Goal: Information Seeking & Learning: Learn about a topic

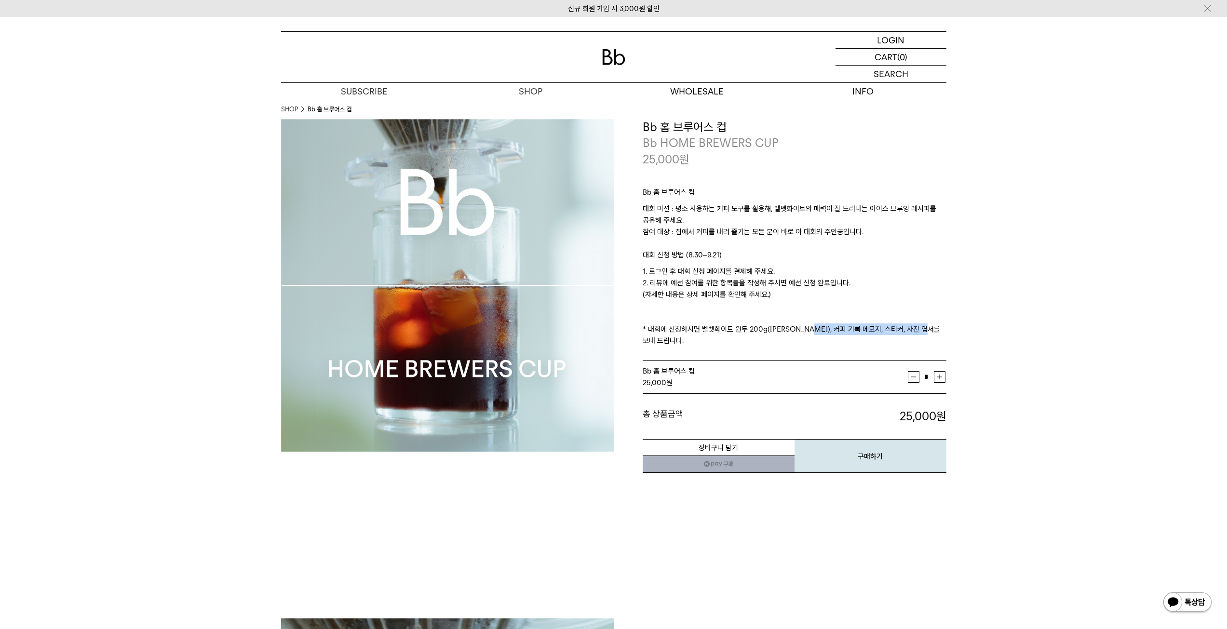
drag, startPoint x: 806, startPoint y: 332, endPoint x: 929, endPoint y: 329, distance: 122.5
click at [929, 329] on p "1. 로그인 후 대회 신청 페이지를 결제해 주세요. 2. 리뷰에 예선 참여를 위한 항목들을 작성해 주시면 예선 신청 완료입니다. (자세한 내용…" at bounding box center [795, 306] width 304 height 81
click at [930, 329] on p "1. 로그인 후 대회 신청 페이지를 결제해 주세요. 2. 리뷰에 예선 참여를 위한 항목들을 작성해 주시면 예선 신청 완료입니다. (자세한 내용…" at bounding box center [795, 306] width 304 height 81
drag, startPoint x: 958, startPoint y: 326, endPoint x: 860, endPoint y: 337, distance: 98.4
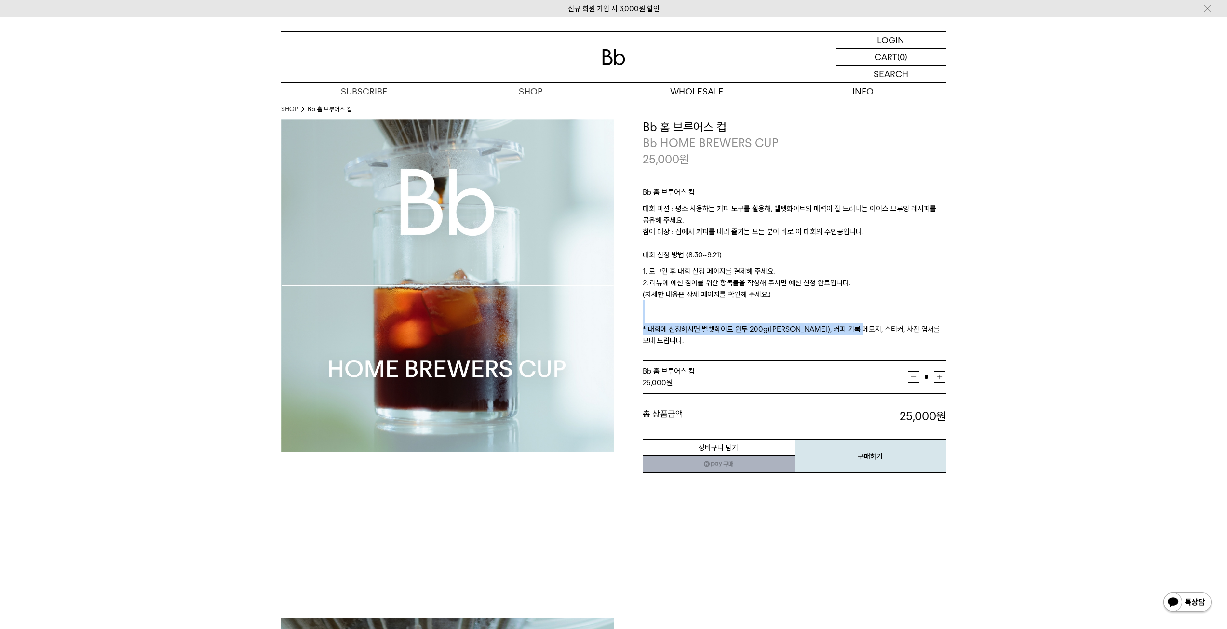
click at [860, 337] on div "Bb 홈 브루어스 컵 대회 미션 : 평소 사용하는 커피 도구를 활용해, 벨벳화이트의 매력이 잘 드러나는 아이스 브루잉 레시피를 공유해 주세요.…" at bounding box center [795, 264] width 304 height 194
drag, startPoint x: 969, startPoint y: 323, endPoint x: 866, endPoint y: 330, distance: 103.4
click at [866, 330] on p "1. 로그인 후 대회 신청 페이지를 결제해 주세요. 2. 리뷰에 예선 참여를 위한 항목들을 작성해 주시면 예선 신청 완료입니다. (자세한 내용…" at bounding box center [795, 306] width 304 height 81
drag, startPoint x: 791, startPoint y: 296, endPoint x: 783, endPoint y: 272, distance: 24.9
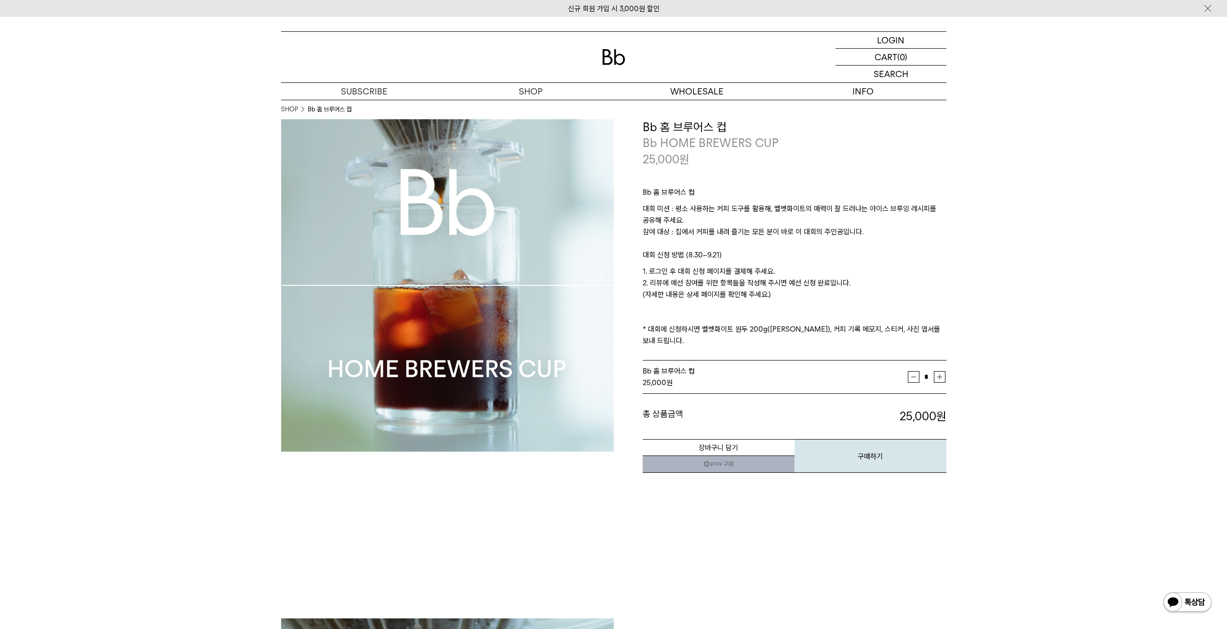
click at [783, 272] on p "1. 로그인 후 대회 신청 페이지를 결제해 주세요. 2. 리뷰에 예선 참여를 위한 항목들을 작성해 주시면 예선 신청 완료입니다. (자세한 내용…" at bounding box center [795, 306] width 304 height 81
click at [870, 128] on link "커피위키" at bounding box center [863, 125] width 166 height 16
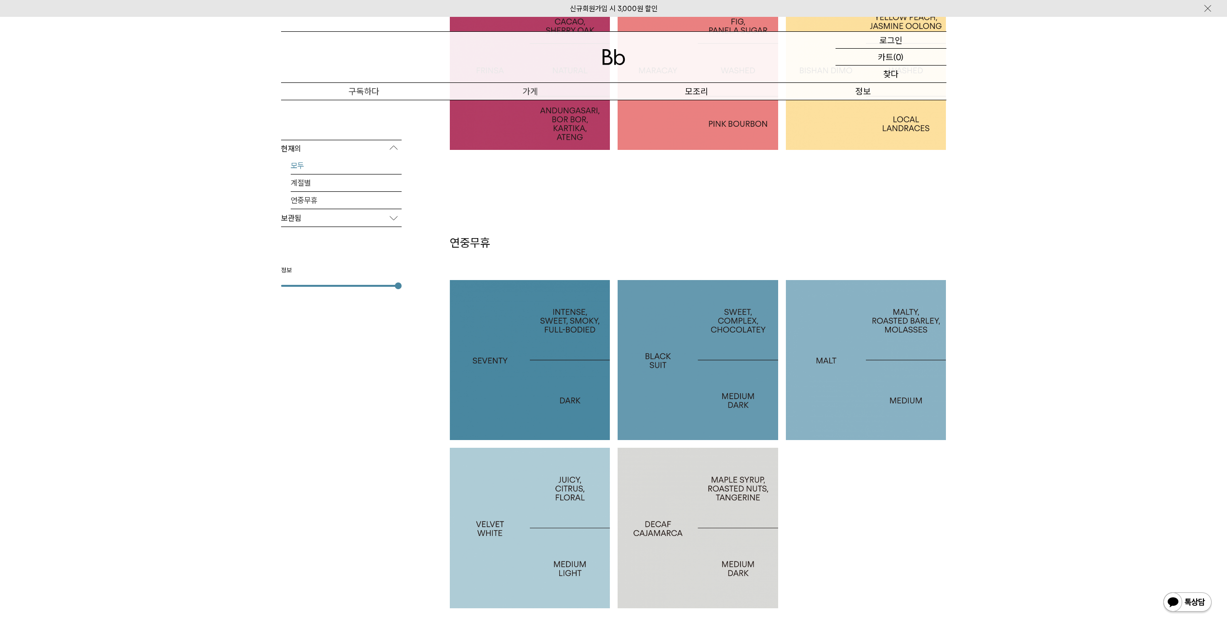
scroll to position [337, 0]
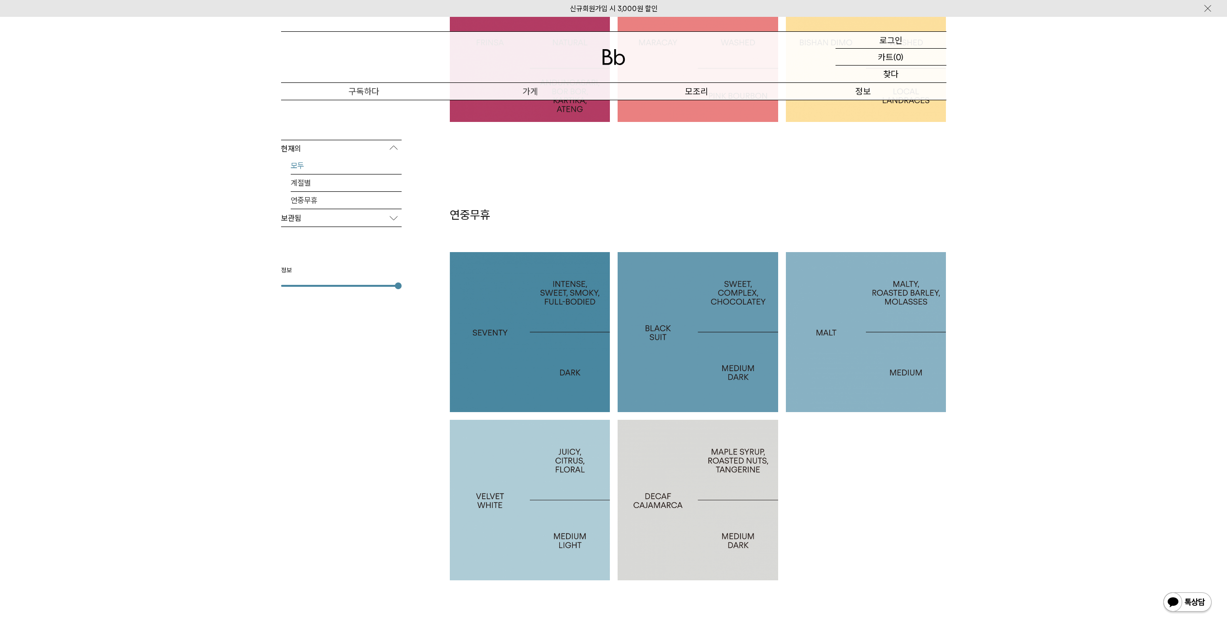
click at [548, 493] on div at bounding box center [530, 500] width 161 height 161
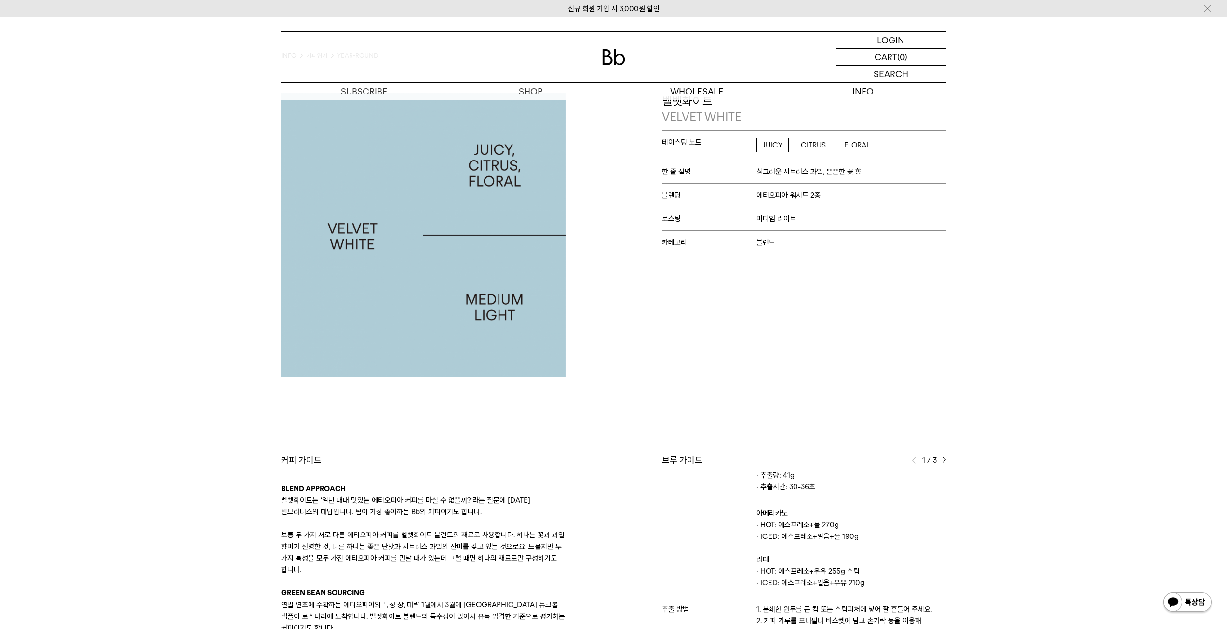
scroll to position [48, 0]
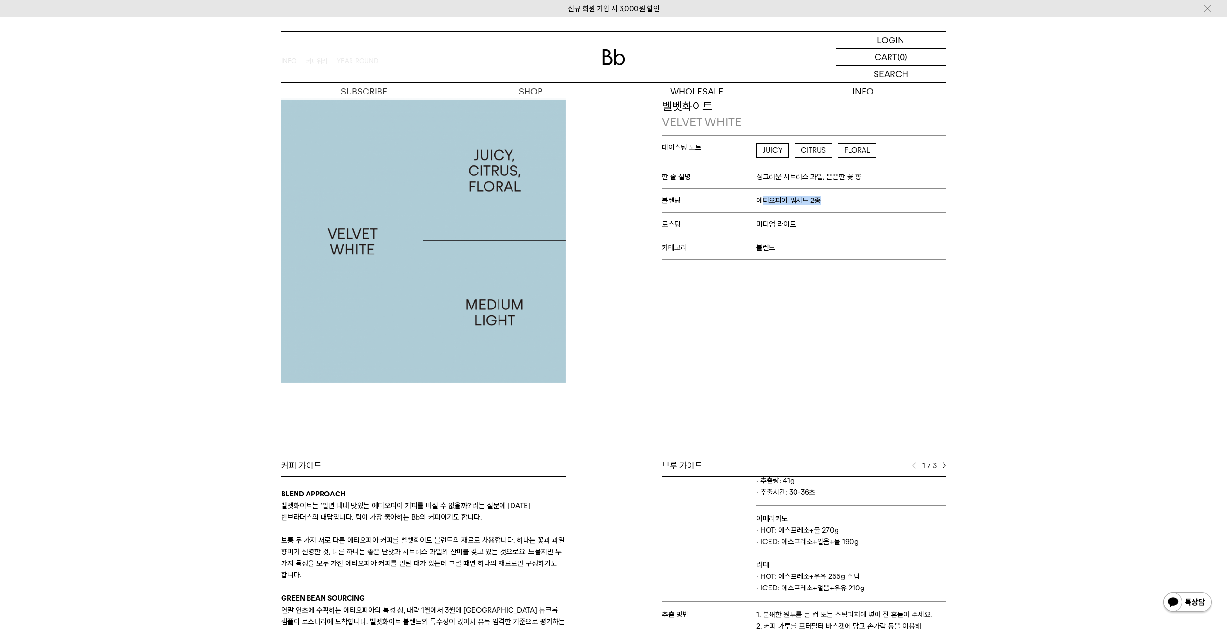
drag, startPoint x: 761, startPoint y: 198, endPoint x: 848, endPoint y: 198, distance: 86.3
click at [848, 198] on p "블렌딩 에티오피아 워시드 2종" at bounding box center [804, 201] width 284 height 24
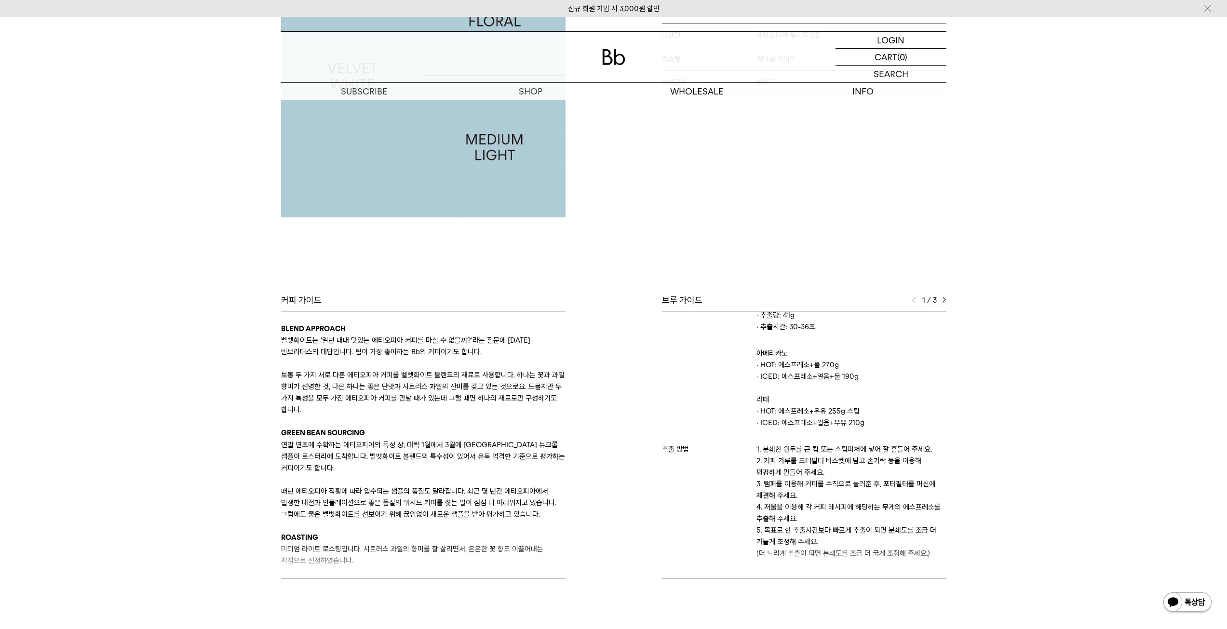
scroll to position [241, 0]
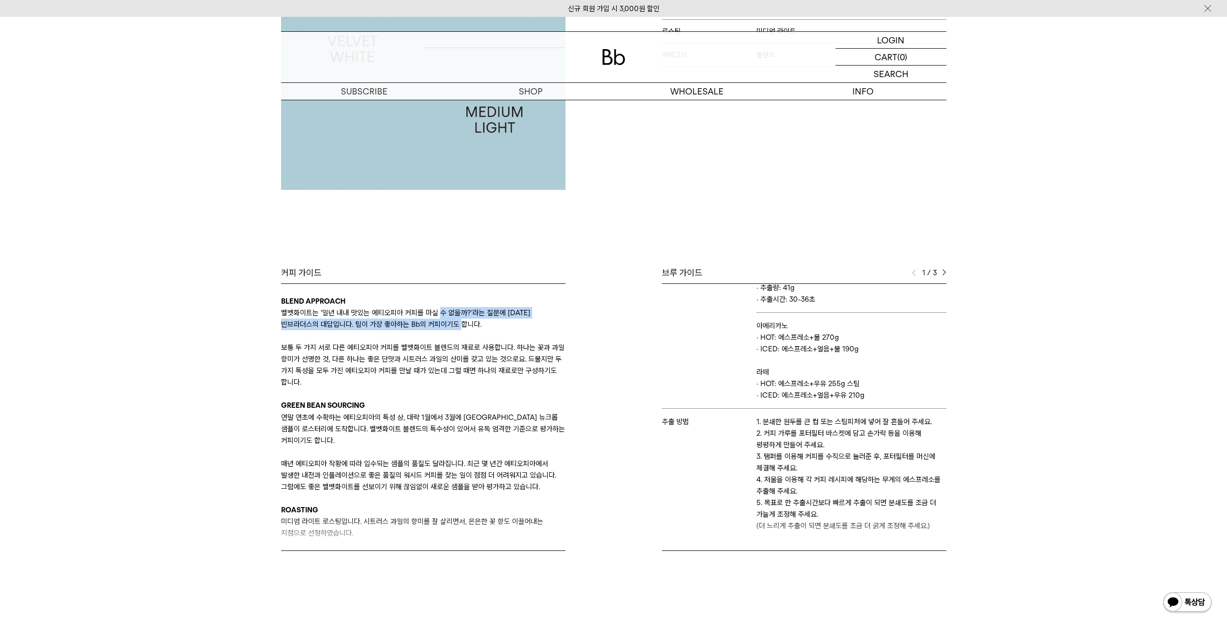
drag, startPoint x: 437, startPoint y: 308, endPoint x: 440, endPoint y: 326, distance: 18.5
click at [440, 326] on p "벨벳화이트는 ‘일년 내내 맛있는 에티오피아 커피를 마실 수 없을까?’라는 질문에 대한 빈브라더스의 대답입니다. 팀이 가장 좋아하는 Bb의 커피…" at bounding box center [423, 318] width 284 height 23
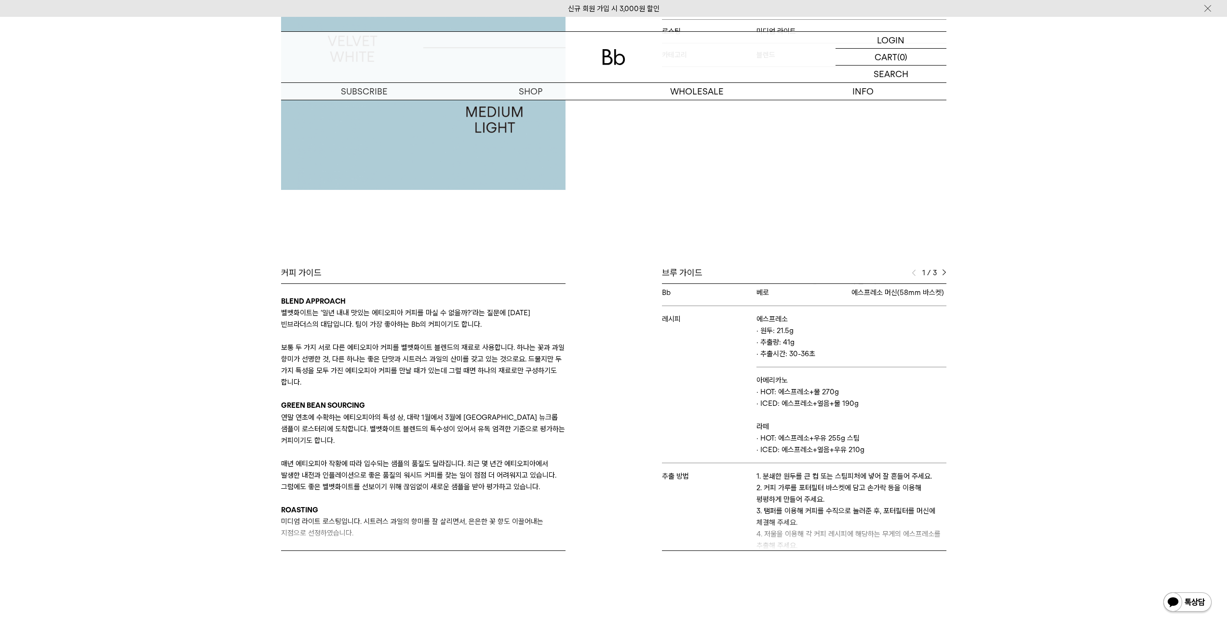
scroll to position [0, 0]
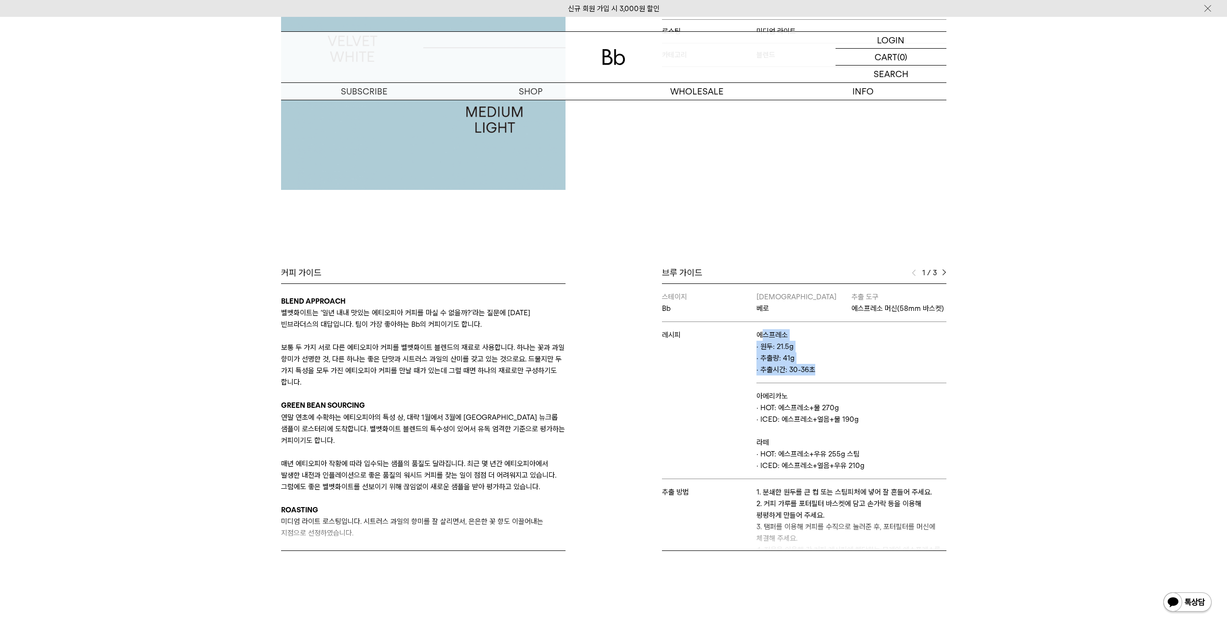
drag, startPoint x: 824, startPoint y: 383, endPoint x: 763, endPoint y: 350, distance: 69.5
click at [763, 350] on td "에스프레소 · 원두: 21.5g · 추출량: 41g · 추출시간: 30-36초" at bounding box center [850, 352] width 189 height 61
click at [763, 341] on p "에스프레소" at bounding box center [850, 335] width 189 height 12
drag, startPoint x: 815, startPoint y: 372, endPoint x: 858, endPoint y: 385, distance: 44.4
click at [858, 383] on td "에스프레소 · 원두: 21.5g · 추출량: 41g · 추출시간: 30-36초" at bounding box center [850, 352] width 189 height 61
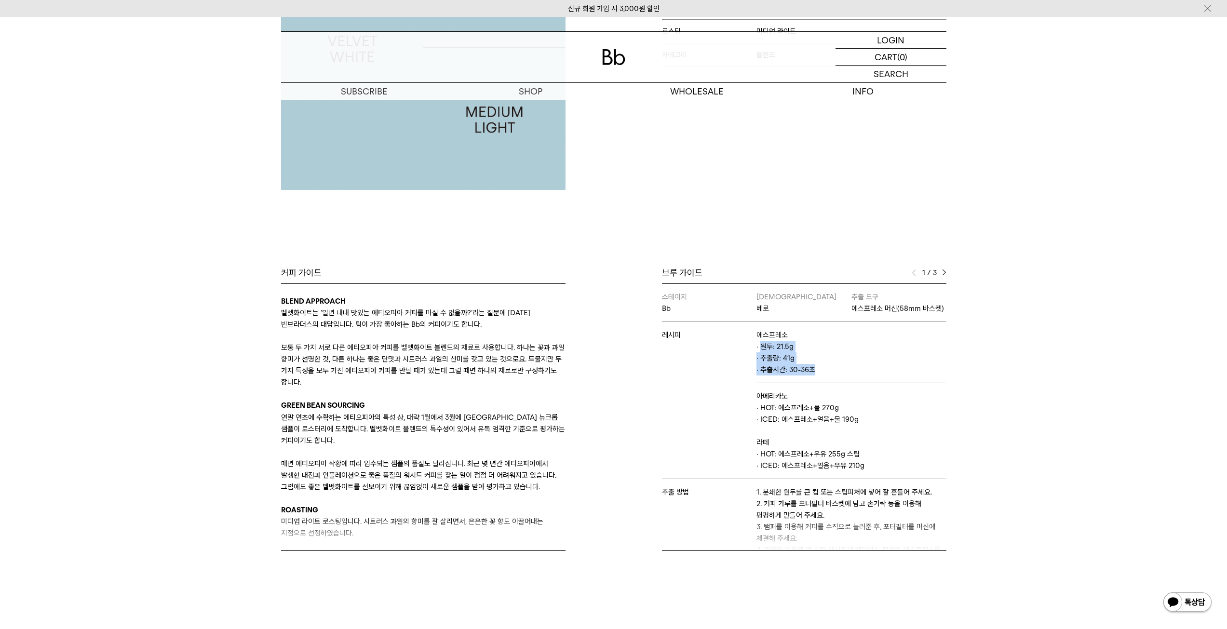
click at [858, 376] on p "· 추출시간: 30-36초" at bounding box center [850, 370] width 189 height 12
drag, startPoint x: 858, startPoint y: 385, endPoint x: 755, endPoint y: 342, distance: 110.8
click at [756, 342] on td "에스프레소 · 원두: 21.5g · 추출량: 41g · 추출시간: 30-36초" at bounding box center [850, 352] width 189 height 61
click at [453, 426] on p "연말 연초에 수확하는 에티오피아의 특성 상, 대략 1월에서 3월에 에티오피아 뉴크롭 샘플이 로스터리에 도착합니다. 벨벳화이트 블렌드의 특수성이…" at bounding box center [423, 429] width 284 height 35
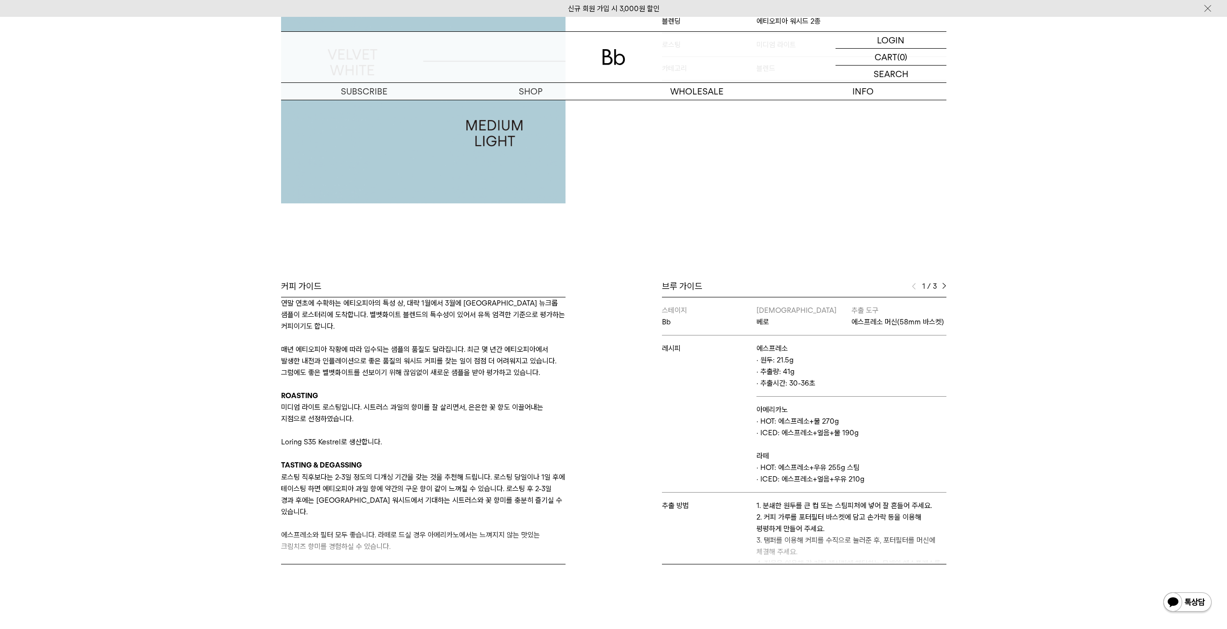
scroll to position [193, 0]
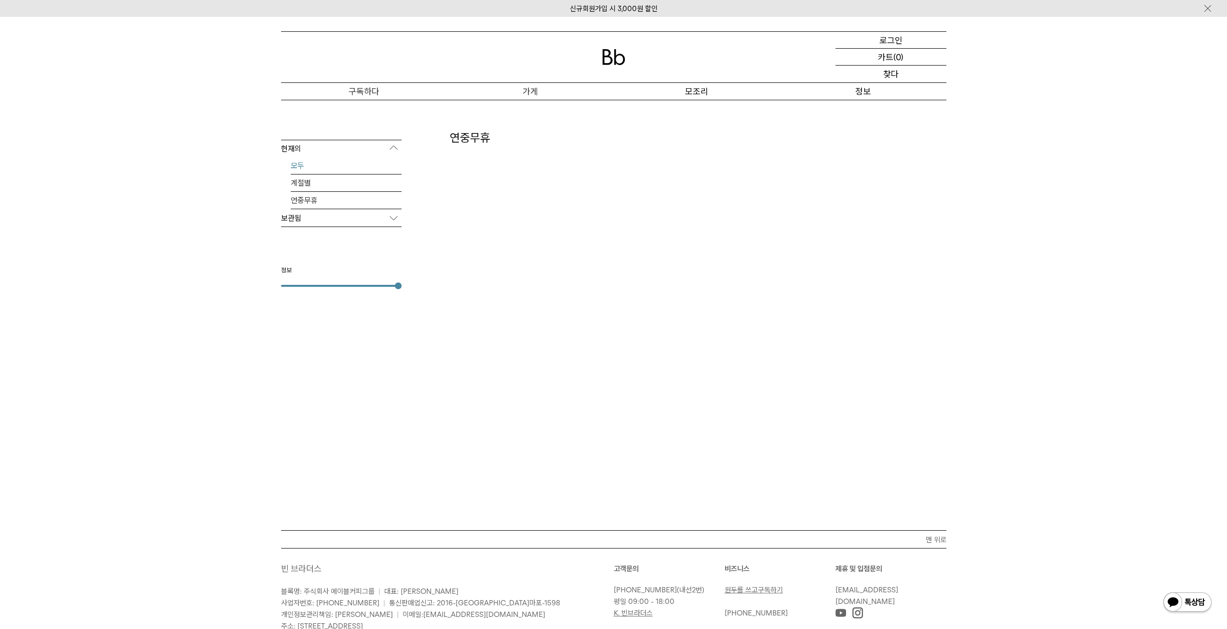
scroll to position [212, 0]
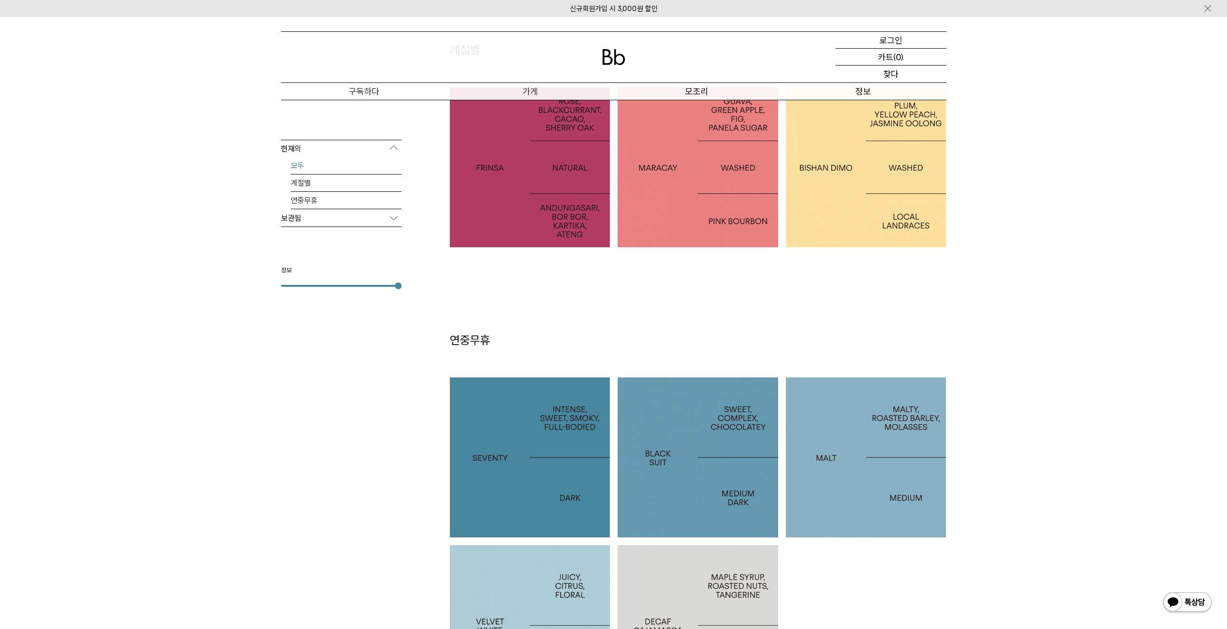
click at [1056, 206] on div "현재의 모두 계절별 연중무휴 보관됨 2025 2024 2023 2022 2021 2020 2019 2018" at bounding box center [613, 396] width 1227 height 787
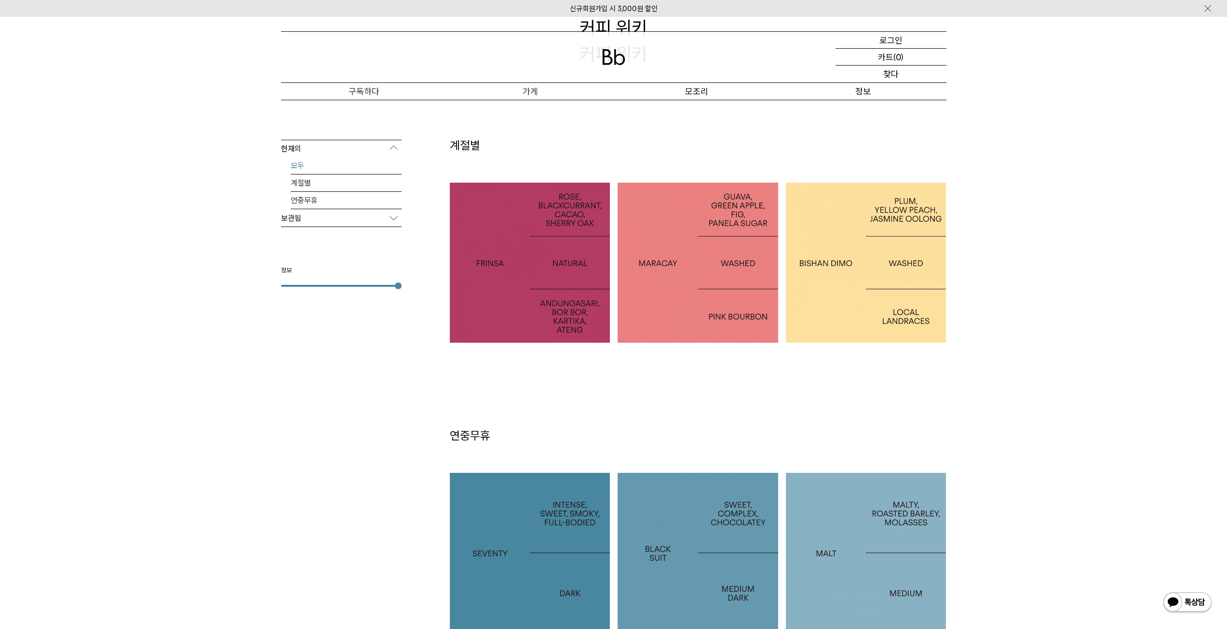
scroll to position [67, 0]
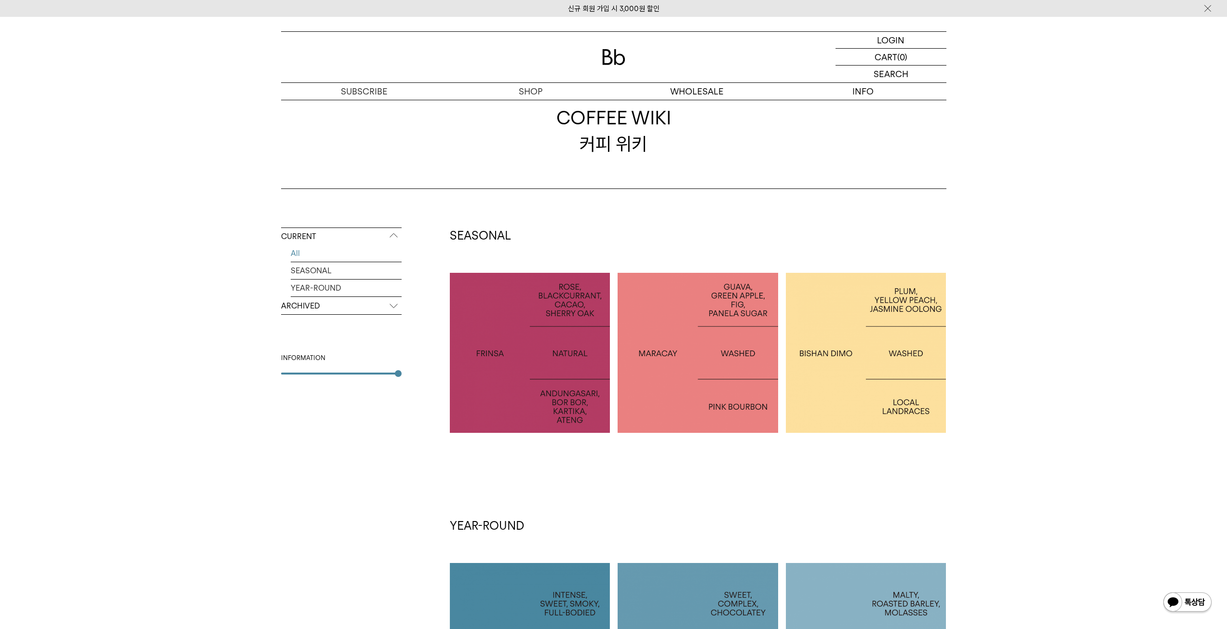
scroll to position [19, 0]
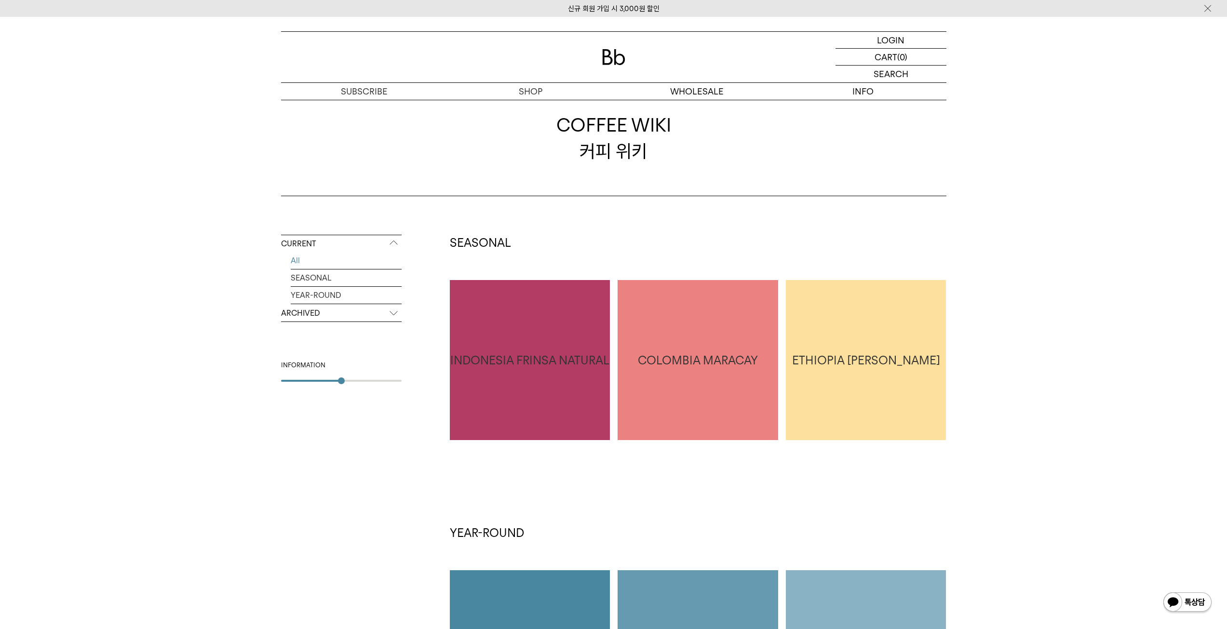
click at [338, 384] on div "CURRENT All SEASONAL YEAR-ROUND ARCHIVED 2025 2024 2023 2022 2021 2020 2019 201…" at bounding box center [341, 352] width 121 height 234
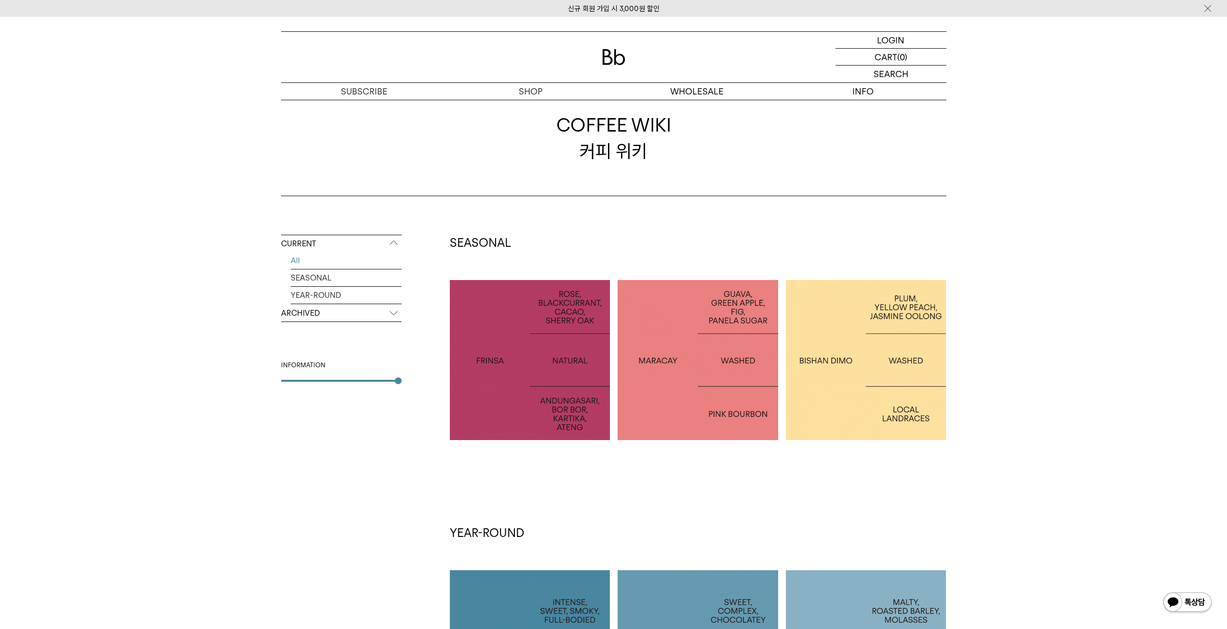
click at [406, 379] on div "CURRENT All SEASONAL YEAR-ROUND ARCHIVED 2025 2024 2023 2022 2021 2020 2019 201…" at bounding box center [613, 609] width 665 height 749
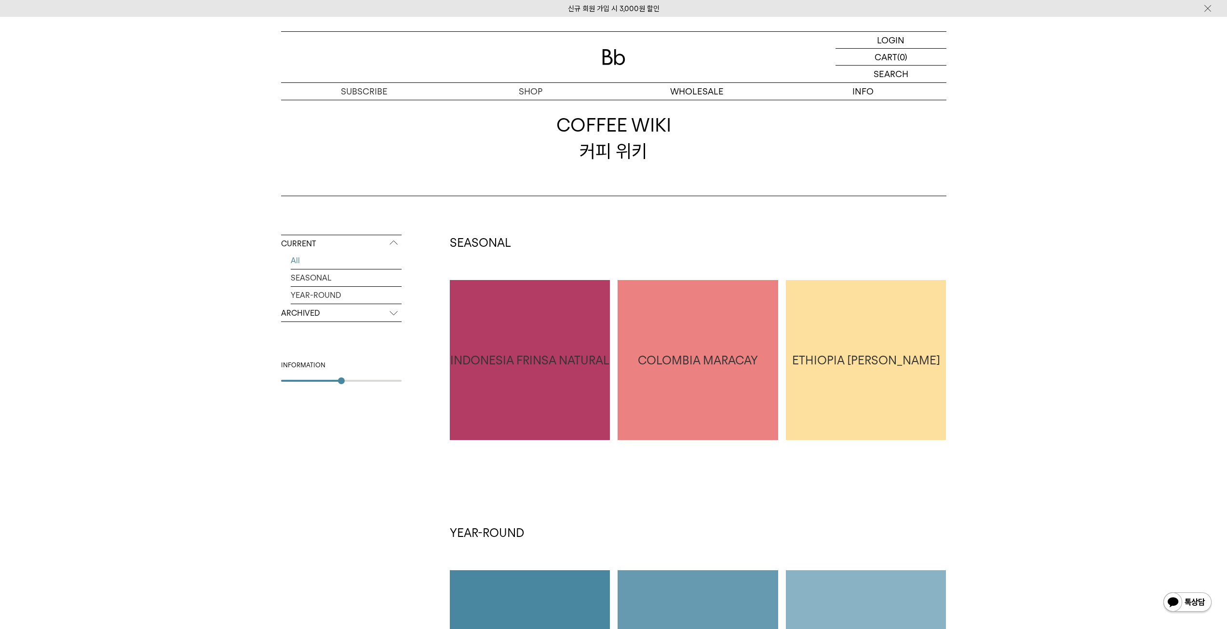
click at [346, 381] on div at bounding box center [341, 381] width 121 height 2
drag, startPoint x: 317, startPoint y: 385, endPoint x: 256, endPoint y: 379, distance: 60.5
click at [260, 380] on div "CURRENT All SEASONAL YEAR-ROUND ARCHIVED 2025 2024 2023 2022 2021 2020 2019 201…" at bounding box center [613, 589] width 1227 height 787
drag, startPoint x: 308, startPoint y: 383, endPoint x: 246, endPoint y: 386, distance: 62.3
click at [246, 386] on div "CURRENT All SEASONAL YEAR-ROUND ARCHIVED 2025 2024 2023 2022 2021 2020 2019 201…" at bounding box center [613, 589] width 1227 height 787
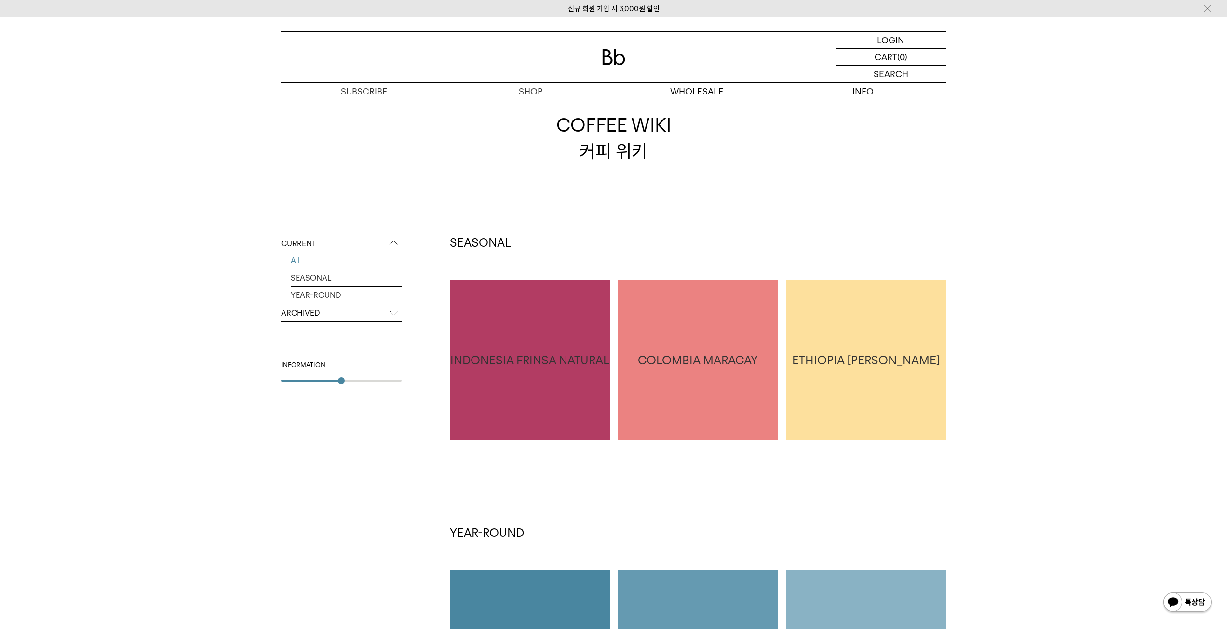
drag, startPoint x: 298, startPoint y: 378, endPoint x: 252, endPoint y: 386, distance: 47.0
click at [252, 386] on div "CURRENT All SEASONAL YEAR-ROUND ARCHIVED 2025 2024 2023 2022 2021 2020 2019 201…" at bounding box center [613, 589] width 1227 height 787
drag, startPoint x: 344, startPoint y: 378, endPoint x: 336, endPoint y: 381, distance: 9.1
click at [330, 382] on div "CURRENT All SEASONAL YEAR-ROUND ARCHIVED 2025 2024 2023 2022 2021 2020 2019 201…" at bounding box center [341, 352] width 121 height 234
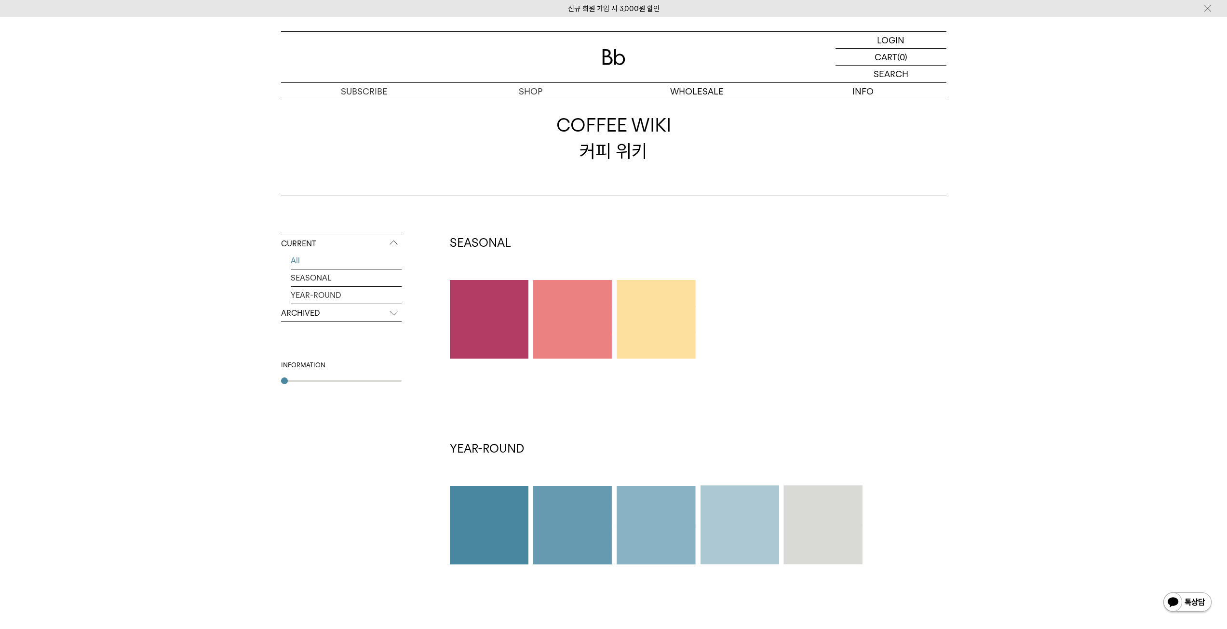
click at [282, 382] on div at bounding box center [284, 380] width 7 height 7
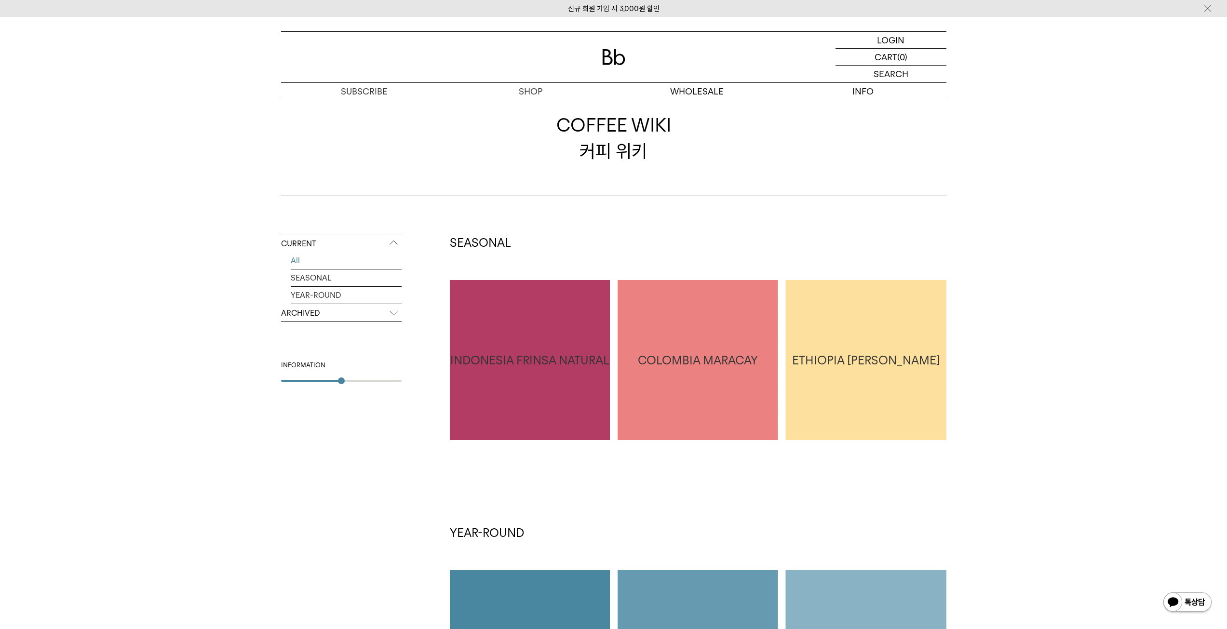
type input "*"
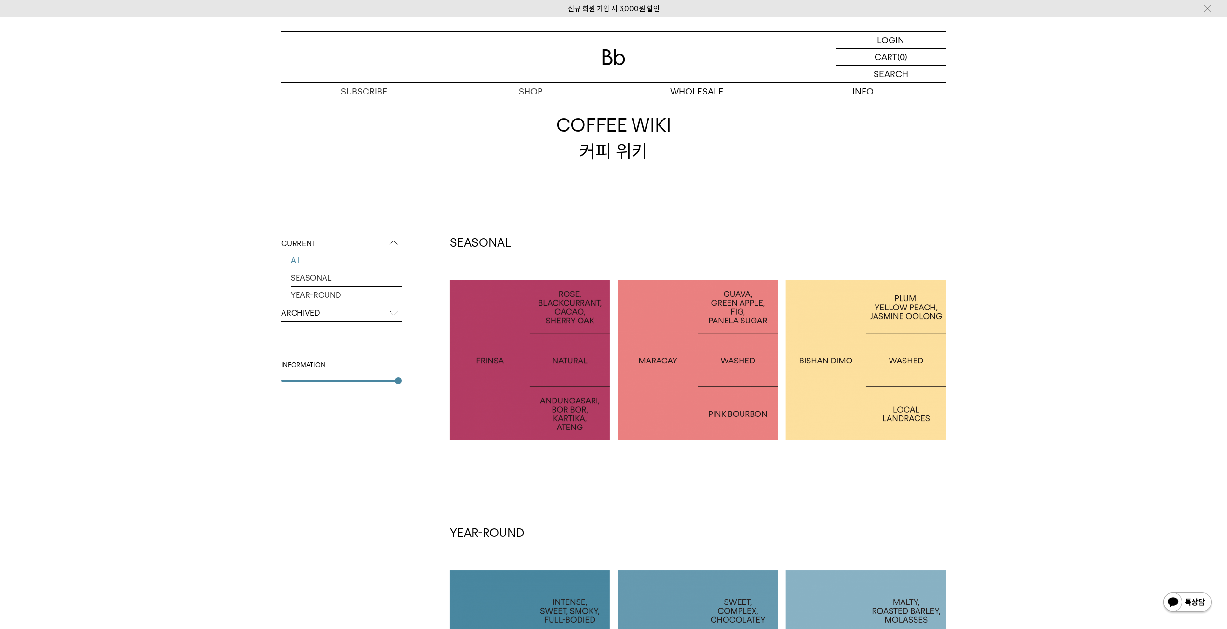
click at [433, 372] on div "CURRENT All SEASONAL YEAR-ROUND ARCHIVED 2025 2024 2023 2022 2021 2020 2019 201…" at bounding box center [613, 609] width 665 height 749
click at [871, 141] on link "저널" at bounding box center [863, 141] width 166 height 16
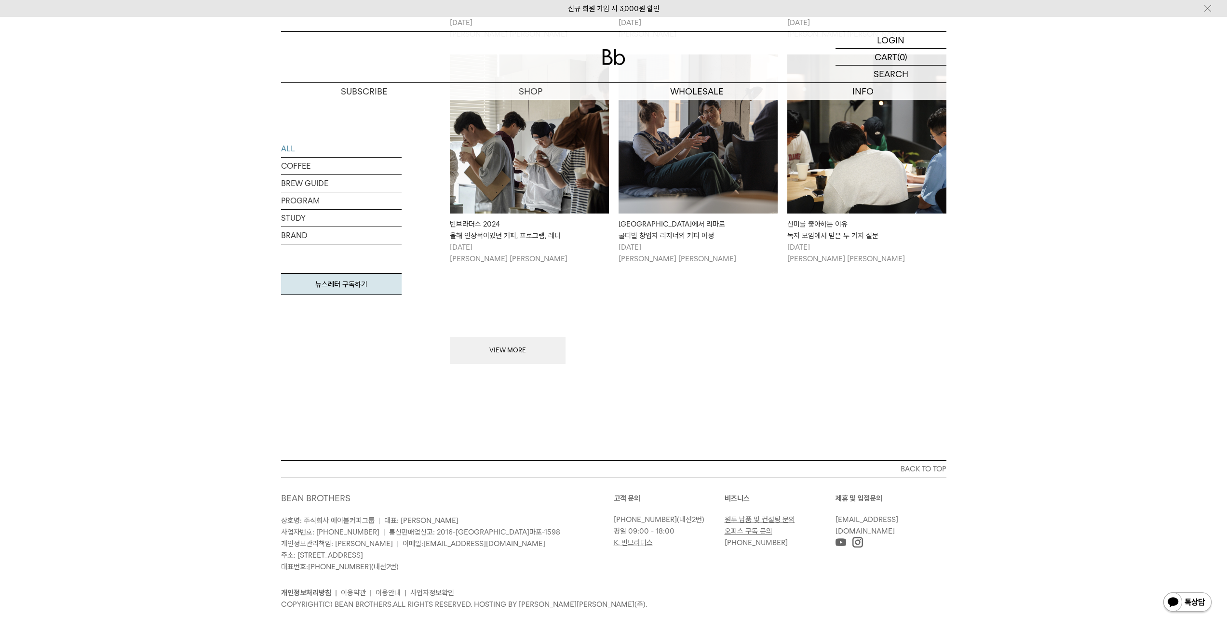
scroll to position [1125, 0]
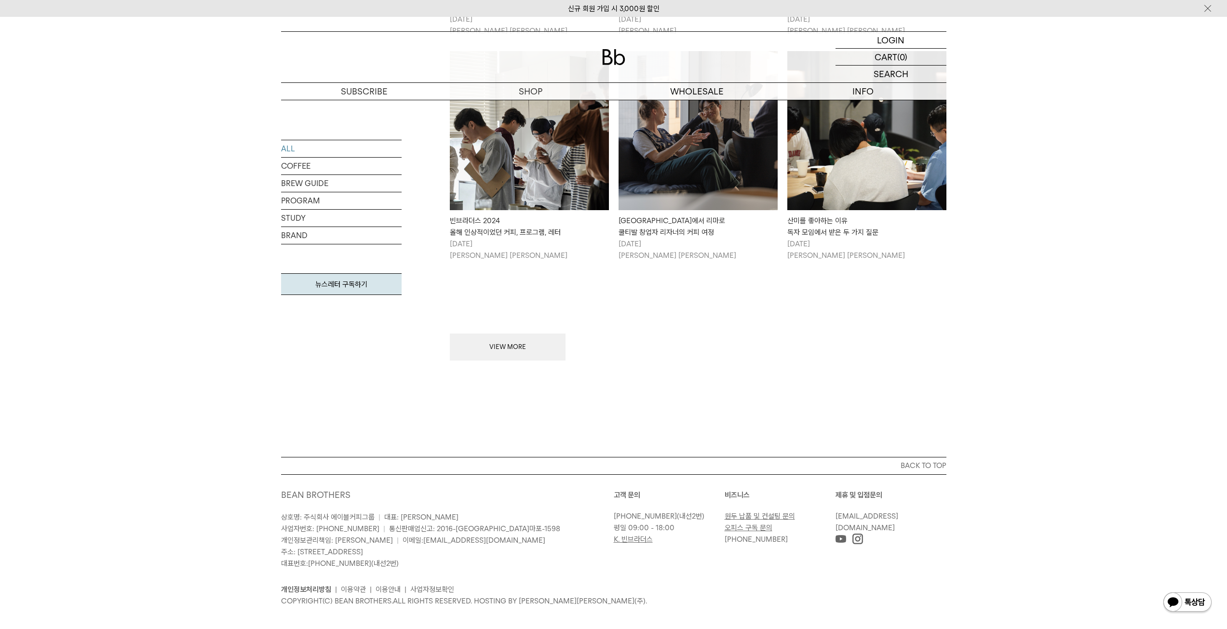
click at [543, 337] on button "VIEW MORE" at bounding box center [508, 347] width 116 height 27
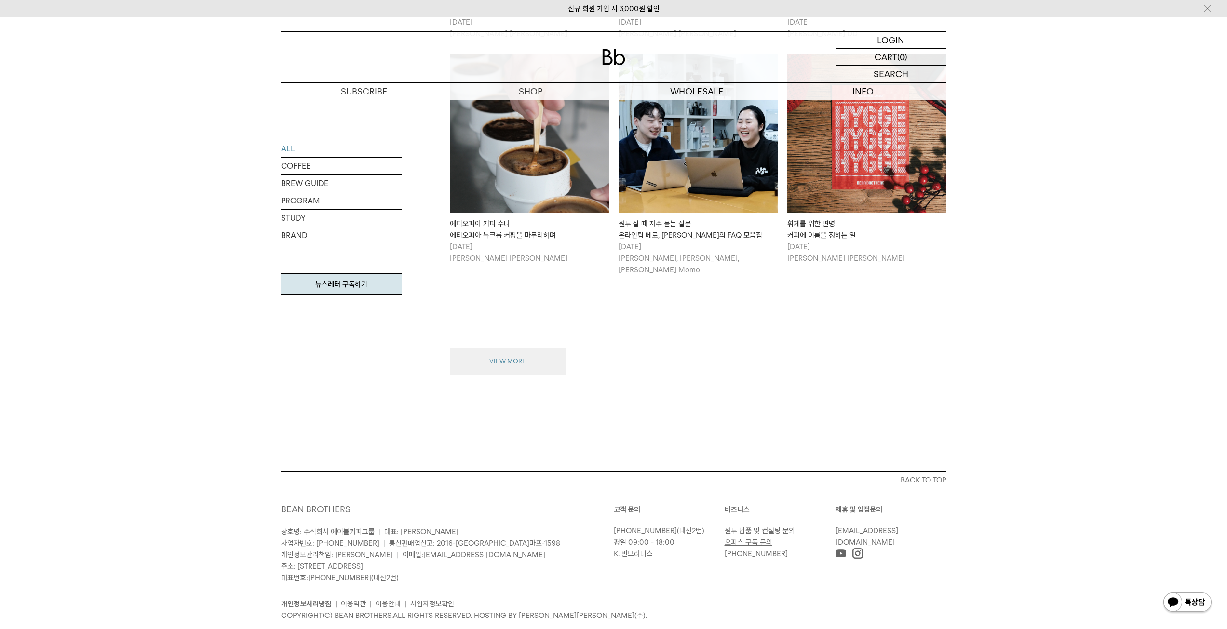
click at [500, 348] on button "VIEW MORE" at bounding box center [508, 361] width 116 height 27
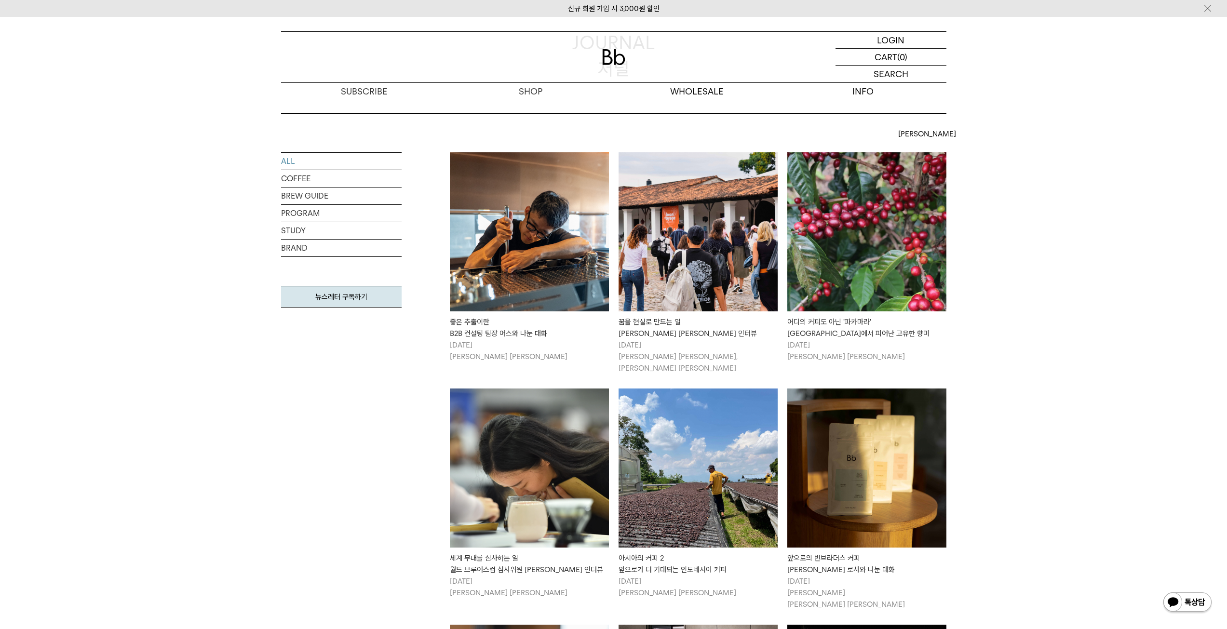
scroll to position [0, 0]
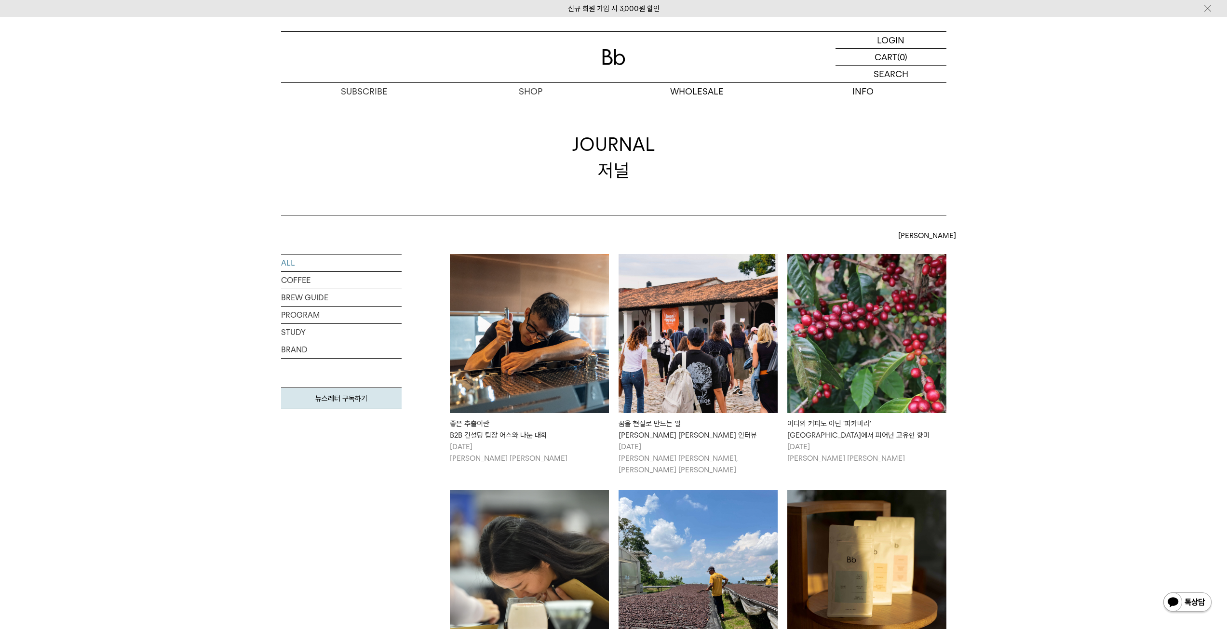
click at [518, 342] on img at bounding box center [529, 333] width 159 height 159
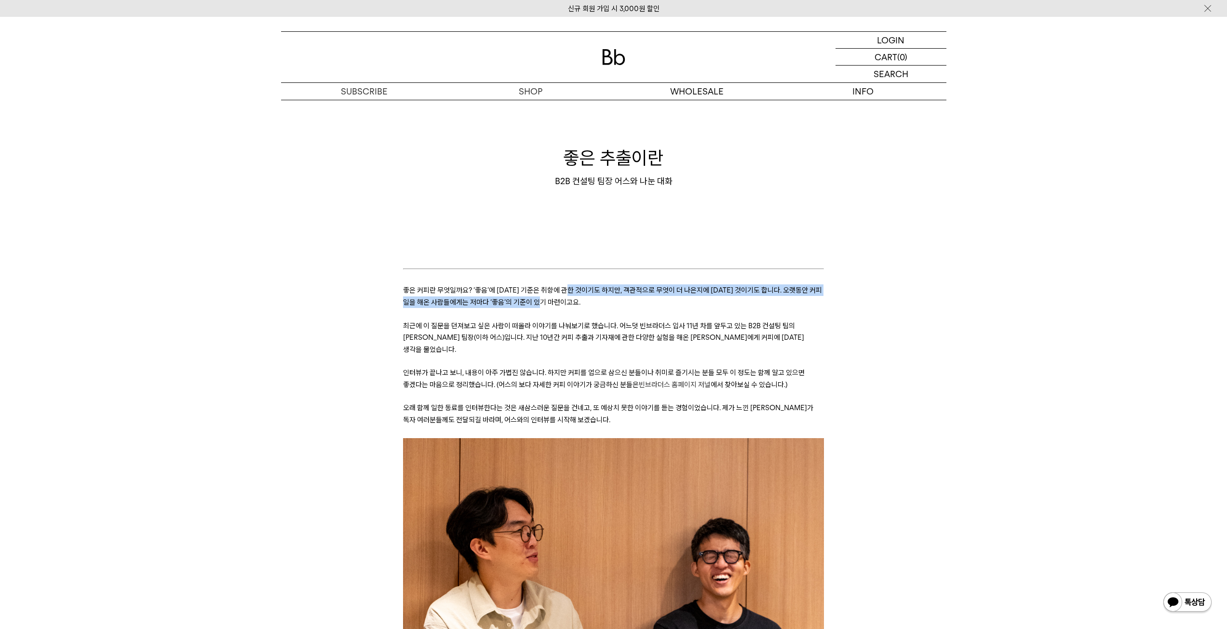
drag, startPoint x: 574, startPoint y: 303, endPoint x: 573, endPoint y: 294, distance: 9.3
click at [573, 294] on p "좋은 커피란 무엇일까요? ‘좋음’에 [DATE] 기준은 취향에 관한 것이기도 하지만, 객관적으로 무엇이 더 나은지에 [DATE] 것이기도 합니…" at bounding box center [613, 296] width 421 height 24
click at [573, 294] on span "좋은 커피란 무엇일까요? ‘좋음’에 [DATE] 기준은 취향에 관한 것이기도 하지만, 객관적으로 무엇이 더 나은지에 [DATE] 것이기도 합니…" at bounding box center [612, 296] width 419 height 20
drag, startPoint x: 573, startPoint y: 294, endPoint x: 570, endPoint y: 313, distance: 20.0
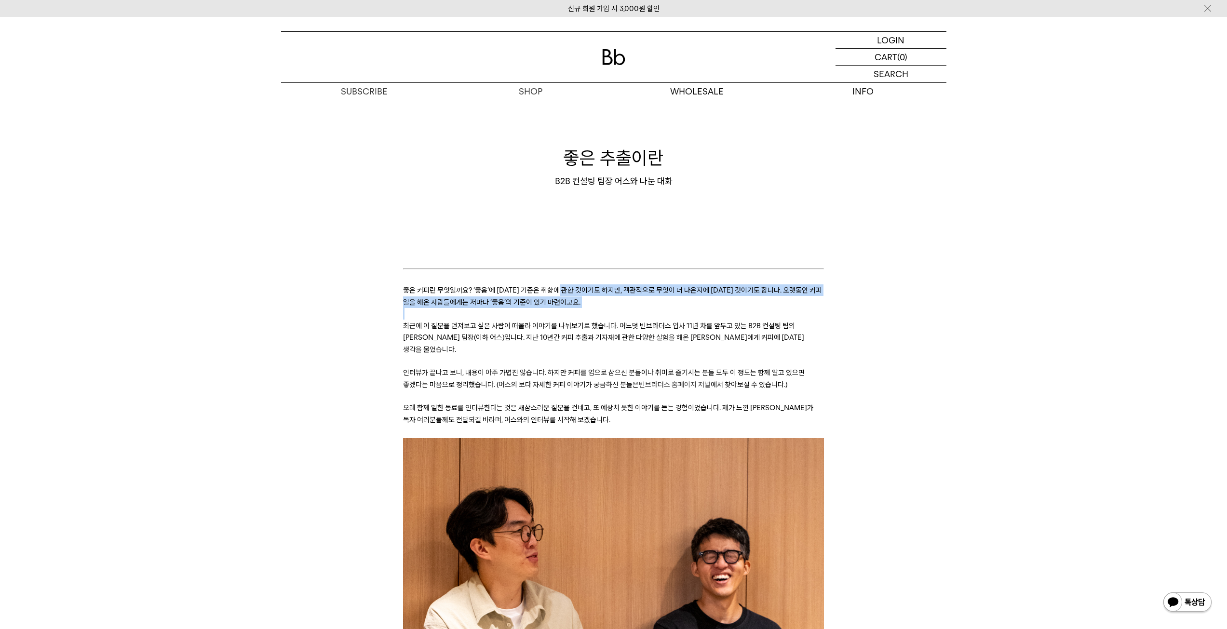
click at [570, 313] on p at bounding box center [613, 314] width 421 height 12
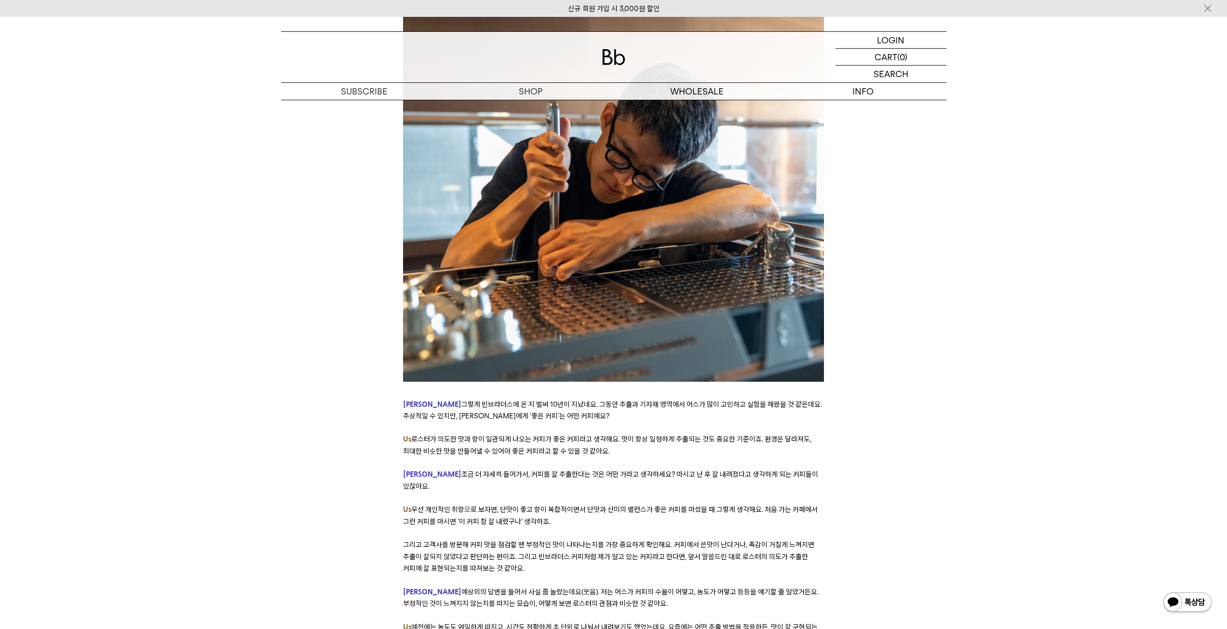
scroll to position [2111, 0]
